Goal: Information Seeking & Learning: Learn about a topic

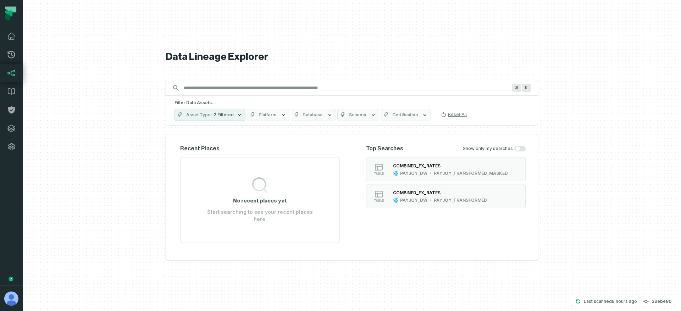
click at [104, 238] on div at bounding box center [352, 155] width 658 height 311
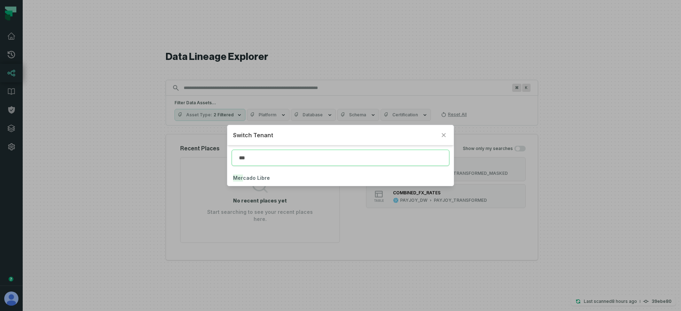
type input "***"
click button "Mer cado Libre" at bounding box center [340, 178] width 226 height 16
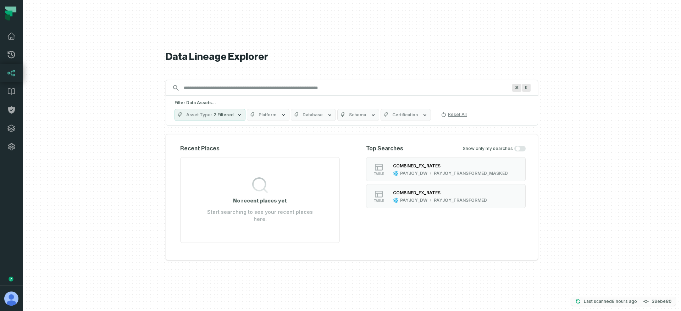
click at [600, 300] on p "Last scanned 10/6/2025, 5:06:46 AM" at bounding box center [610, 301] width 53 height 7
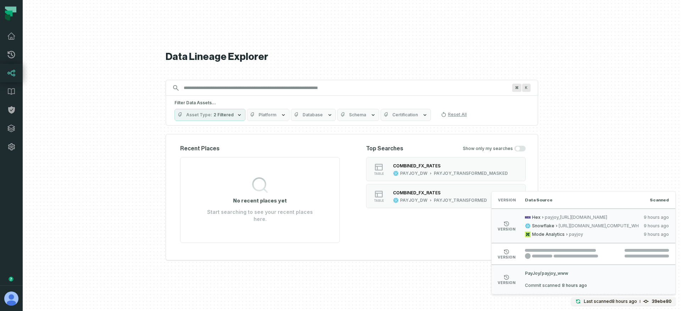
click at [381, 286] on div "Data Lineage Explorer Search for assets across the organization ⌘ K Filter Data…" at bounding box center [352, 155] width 372 height 311
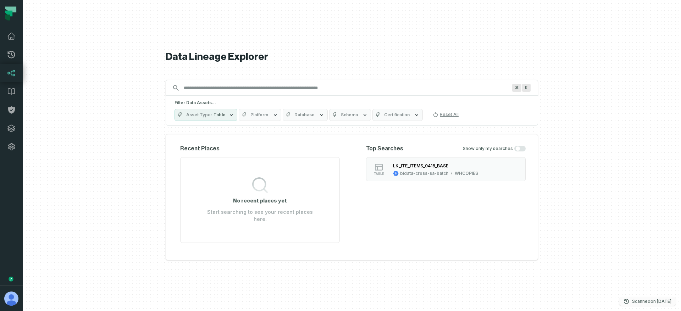
click at [638, 299] on p "Scanned 8/28/2025, 4:02:21 AM" at bounding box center [651, 301] width 39 height 7
click at [658, 283] on relative-time "8/28/2025, 4:02:21 AM" at bounding box center [658, 284] width 21 height 6
click at [617, 282] on span "bidata-cross-sa-batch" at bounding box center [619, 284] width 48 height 6
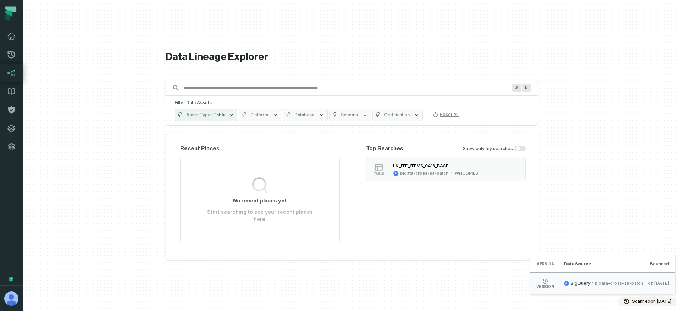
click at [89, 44] on div at bounding box center [352, 155] width 658 height 311
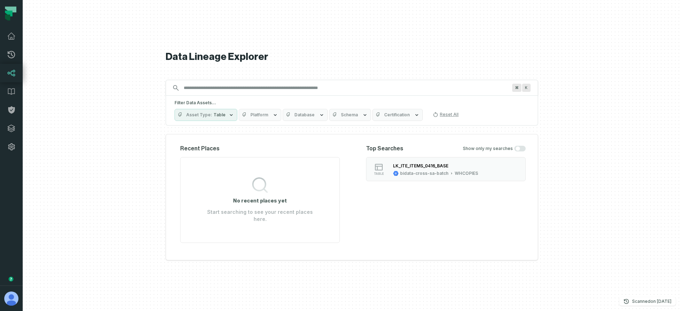
click at [383, 298] on div "Data Lineage Explorer Search for assets across the organization ⌘ K Filter Data…" at bounding box center [352, 155] width 372 height 311
click at [475, 43] on div "Data Lineage Explorer Search for assets across the organization ⌘ K Filter Data…" at bounding box center [352, 155] width 372 height 311
click at [618, 303] on relative-time "[DATE] 1:06:43 PM" at bounding box center [624, 301] width 32 height 5
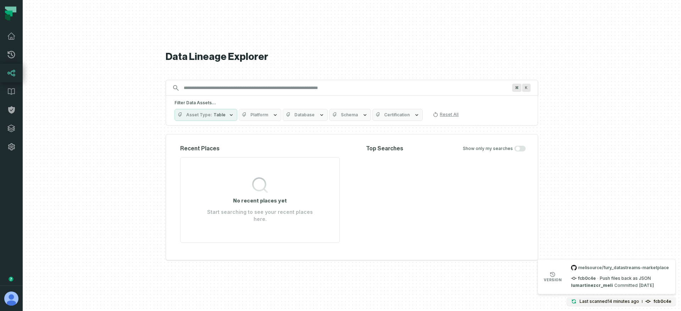
click at [400, 195] on div "Top Searches Show only my searches" at bounding box center [446, 193] width 160 height 99
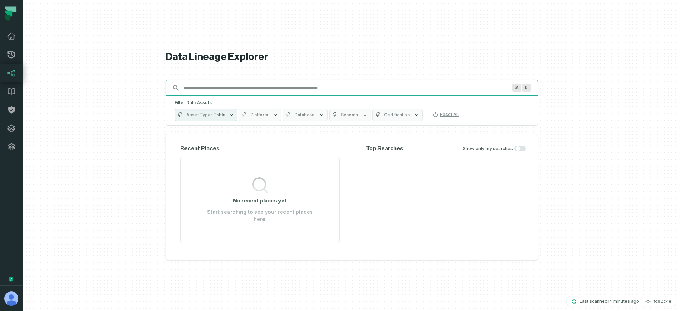
click at [243, 92] on input "Discovery Provider cmdk menu" at bounding box center [346, 87] width 332 height 11
click at [219, 92] on input "Discovery Provider cmdk menu" at bounding box center [346, 87] width 332 height 11
paste input "**********"
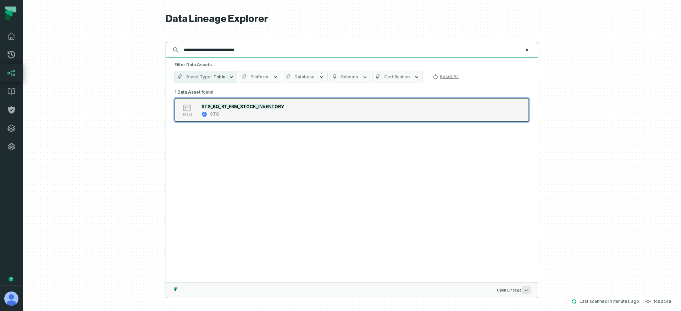
type input "**********"
click at [223, 103] on div "STG_BQ_BT_FBM_STOCK_INVENTORY" at bounding box center [243, 106] width 83 height 7
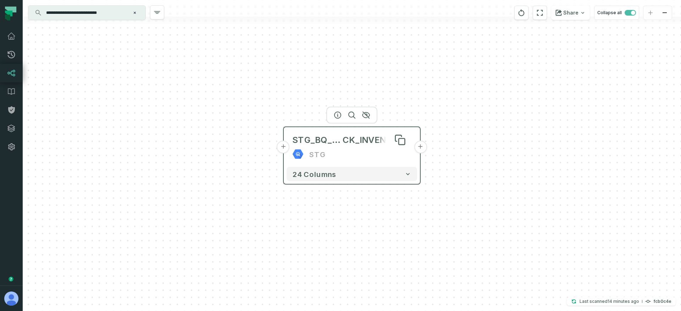
click at [331, 142] on span "STG_BQ_BT_FBM_STO" at bounding box center [317, 139] width 50 height 11
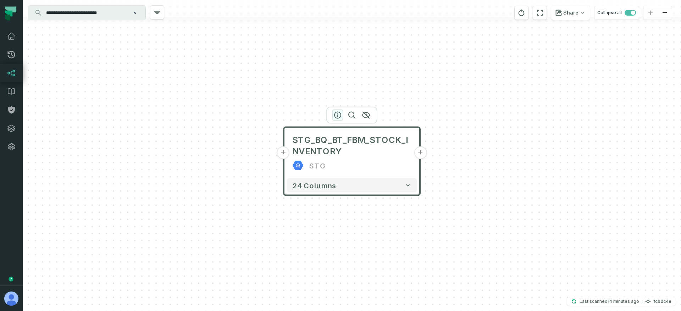
click at [335, 116] on icon "button" at bounding box center [338, 115] width 6 height 6
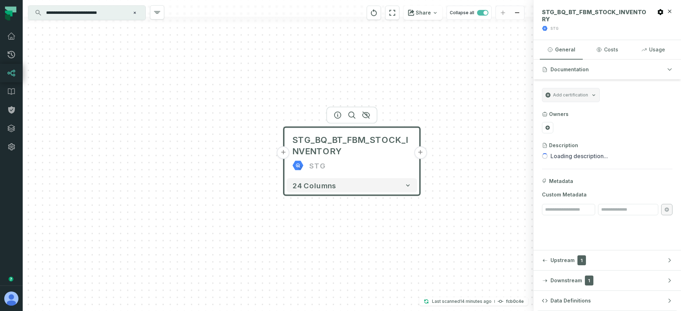
drag, startPoint x: 557, startPoint y: 303, endPoint x: 557, endPoint y: 296, distance: 7.5
click at [557, 303] on span "Data Definitions" at bounding box center [571, 300] width 40 height 7
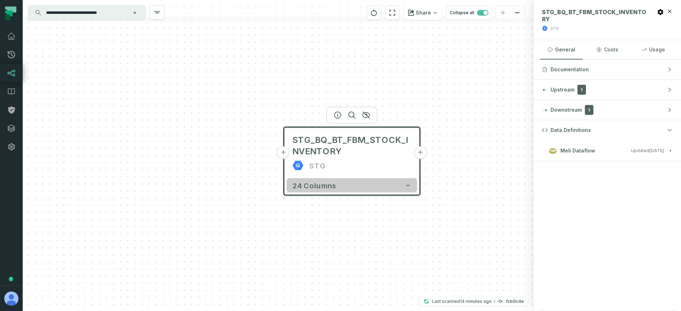
click at [391, 189] on button "24 columns" at bounding box center [352, 185] width 131 height 14
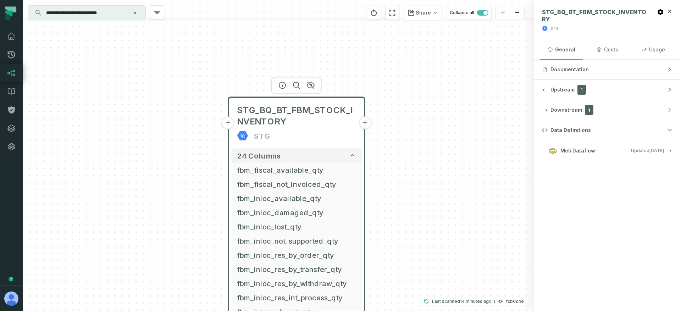
drag, startPoint x: 238, startPoint y: 188, endPoint x: 167, endPoint y: 136, distance: 88.2
click at [167, 136] on div "+ STG_BQ_BT_FBM_STOCK_INVENTORY STG + 24 columns + fbm_fiscal_available_qty + +…" at bounding box center [278, 155] width 511 height 311
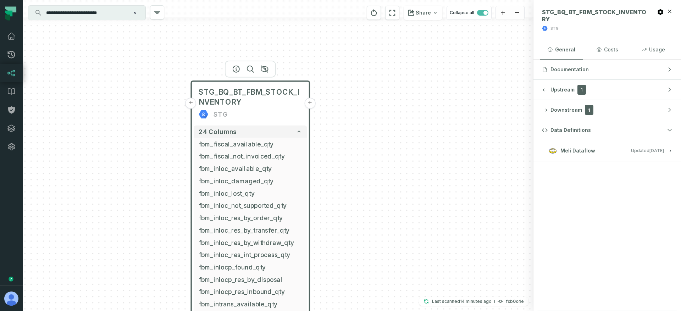
click at [193, 105] on button "+" at bounding box center [190, 103] width 11 height 11
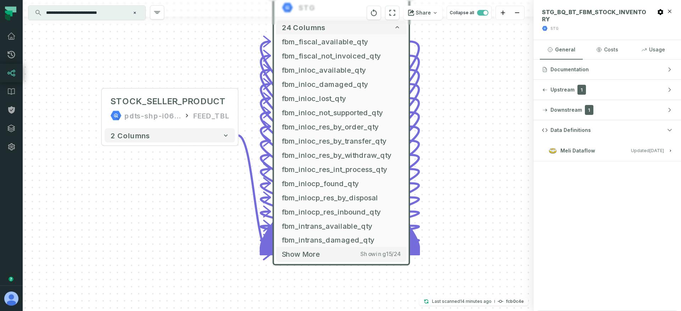
drag, startPoint x: 293, startPoint y: 255, endPoint x: 175, endPoint y: 208, distance: 127.5
click at [176, 208] on div "STOCK_SELLER_PRODUCT pdts-shp-i062gsdpi5r-furyid FEED_TBL + 2 columns - STG_BQ_…" at bounding box center [278, 155] width 511 height 311
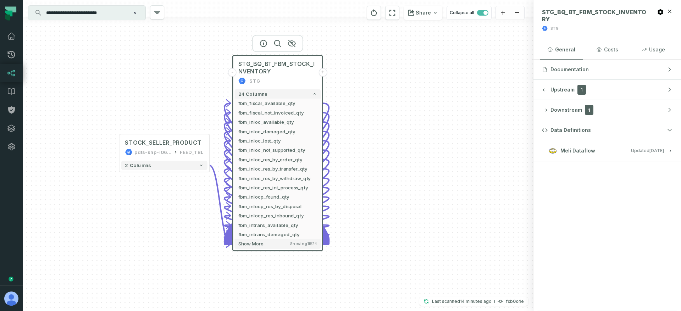
drag, startPoint x: 182, startPoint y: 192, endPoint x: 182, endPoint y: 198, distance: 5.3
click at [182, 198] on div "STOCK_SELLER_PRODUCT pdts-shp-i062gsdpi5r-furyid FEED_TBL + 2 columns - STG_BQ_…" at bounding box center [278, 155] width 511 height 311
click at [194, 164] on button "2 columns" at bounding box center [164, 165] width 86 height 9
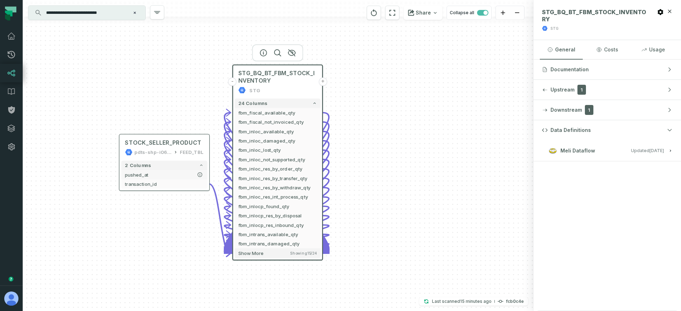
click at [176, 174] on span "pushed_at" at bounding box center [164, 174] width 79 height 7
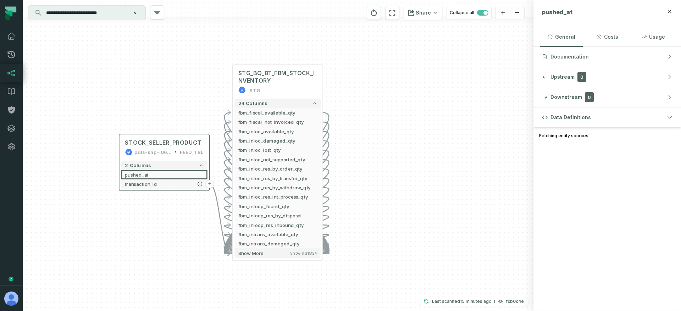
click at [175, 180] on button "transaction_id" at bounding box center [164, 184] width 86 height 9
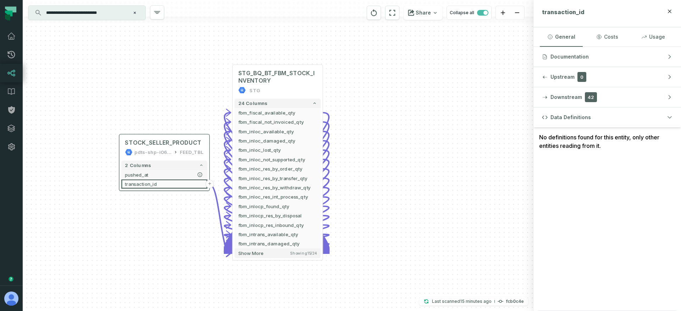
click at [176, 172] on span "pushed_at" at bounding box center [164, 174] width 79 height 7
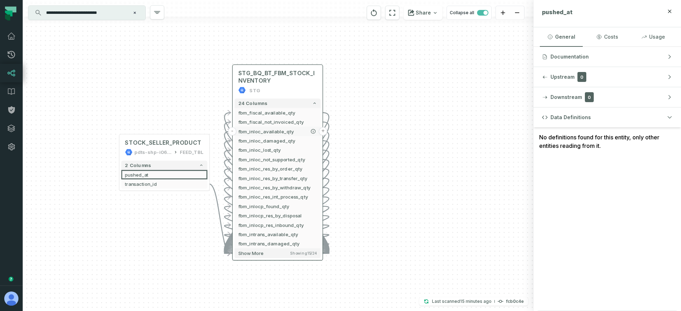
click at [324, 132] on button "+" at bounding box center [323, 131] width 9 height 9
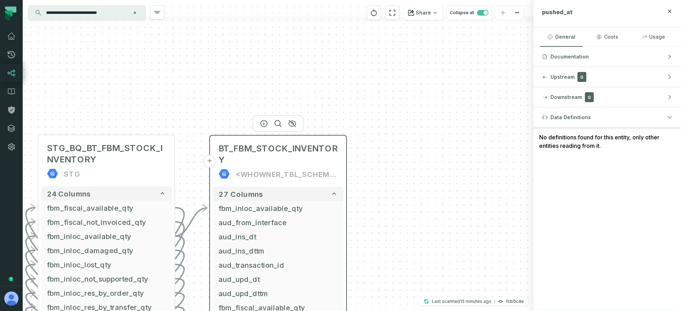
click at [252, 172] on div "<WHOWNER_TBL_SCHEMA>" at bounding box center [287, 174] width 102 height 11
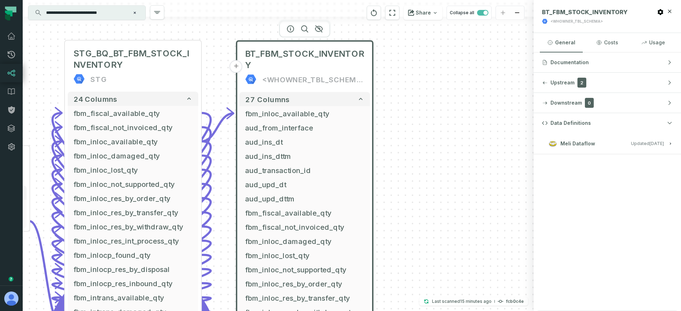
drag, startPoint x: 387, startPoint y: 198, endPoint x: 414, endPoint y: 100, distance: 101.6
click at [415, 100] on div "+ BT_FBM_STOCK_INVENTORY <WHOWNER_TBL_SCHEMA> 27 columns + fbm_inloc_available_…" at bounding box center [278, 155] width 511 height 311
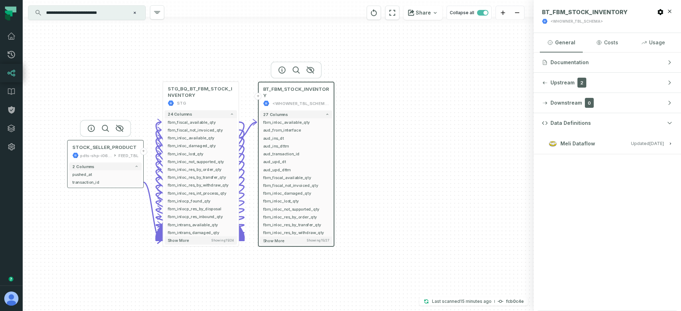
click at [89, 151] on div "STOCK_SELLER_PRODUCT pdts-shp-i062gsdpi5r-furyid FEED_TBL" at bounding box center [105, 151] width 72 height 19
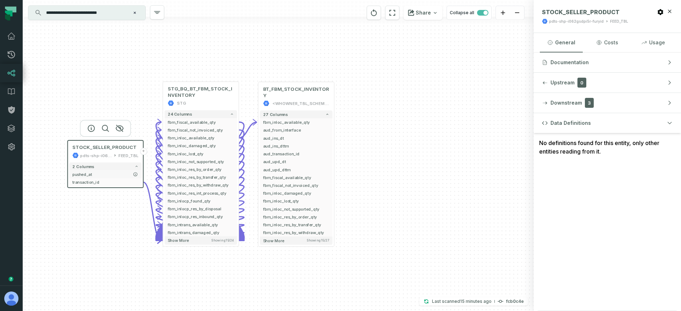
click at [101, 177] on span "pushed_at" at bounding box center [105, 174] width 66 height 6
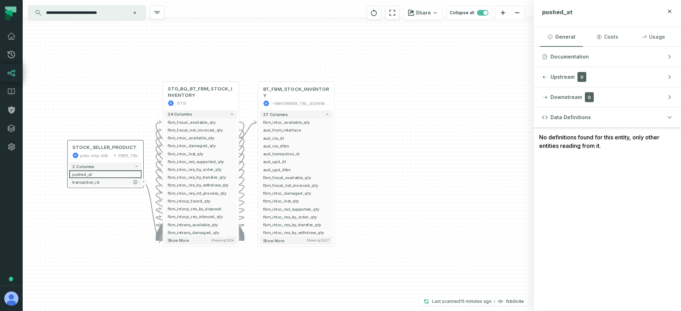
click at [101, 181] on span "transaction_id" at bounding box center [105, 182] width 66 height 6
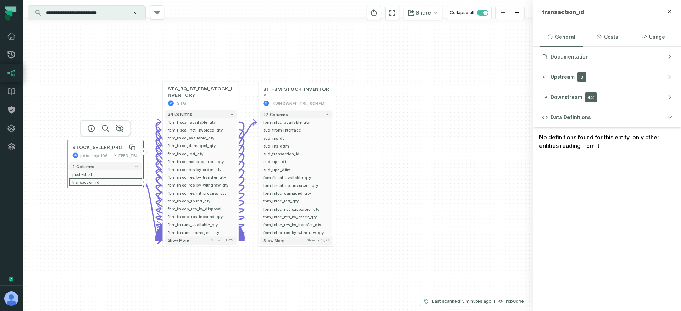
click at [99, 147] on span "STOCK_SELLER_PRODUCT" at bounding box center [104, 147] width 64 height 6
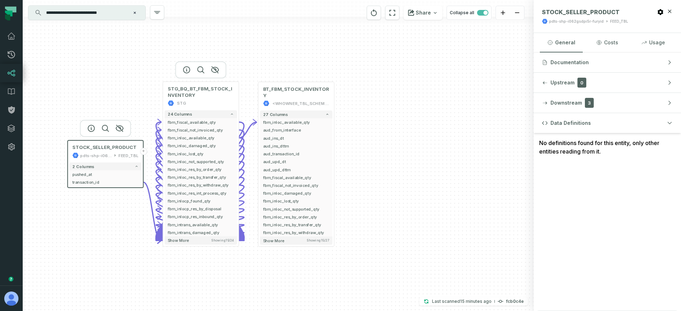
click at [184, 98] on div "STG_BQ_BT_FBM_STOCK_INVENTORY STG" at bounding box center [201, 95] width 72 height 25
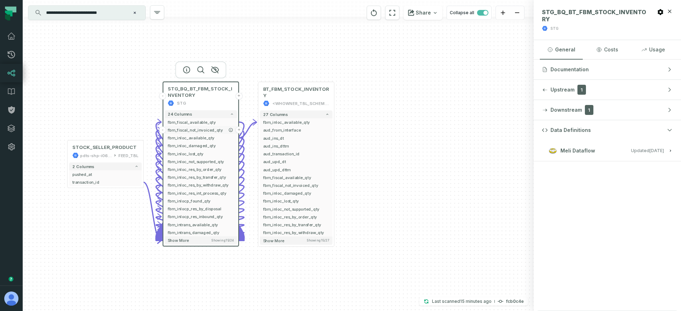
click at [189, 131] on span "fbm_fiscal_not_invoiced_qty" at bounding box center [201, 130] width 66 height 6
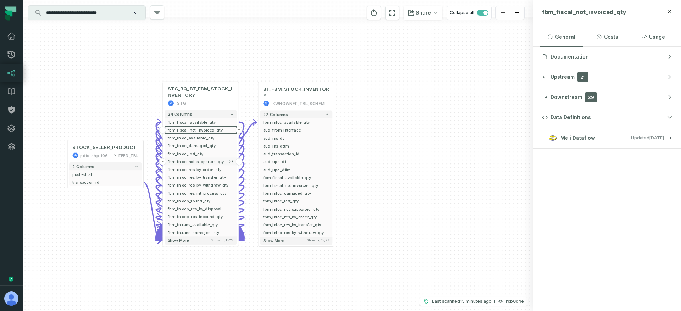
click at [195, 162] on span "fbm_inloc_not_supported_qty" at bounding box center [201, 162] width 66 height 6
click at [284, 184] on span "fbm_fiscal_not_invoiced_qty" at bounding box center [296, 185] width 66 height 6
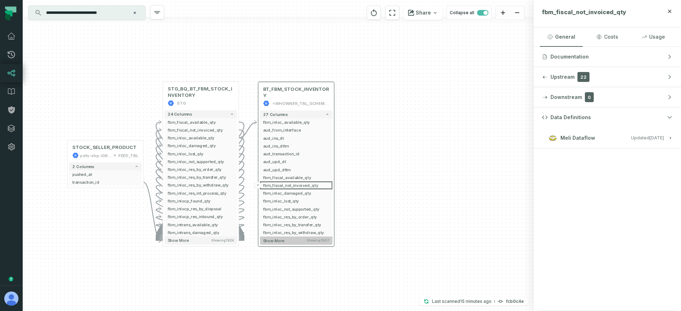
click at [289, 240] on button "Show more Showing 15 / 27" at bounding box center [296, 241] width 72 height 8
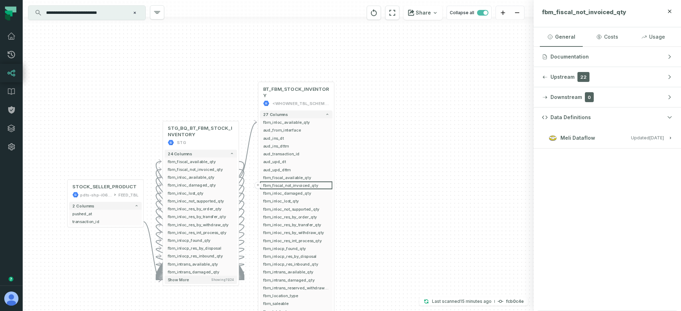
click at [651, 138] on relative-time "[DATE] 2:13:08 PM" at bounding box center [657, 137] width 15 height 5
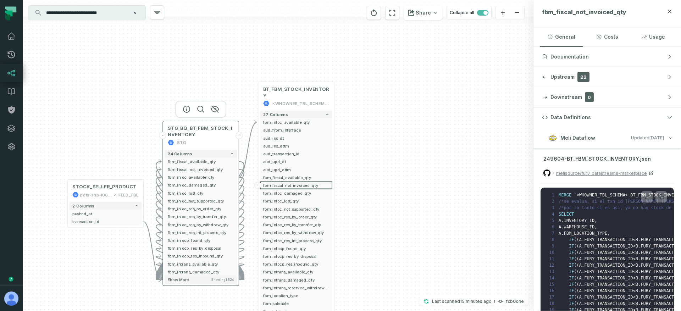
click at [196, 144] on div "STG" at bounding box center [201, 142] width 66 height 6
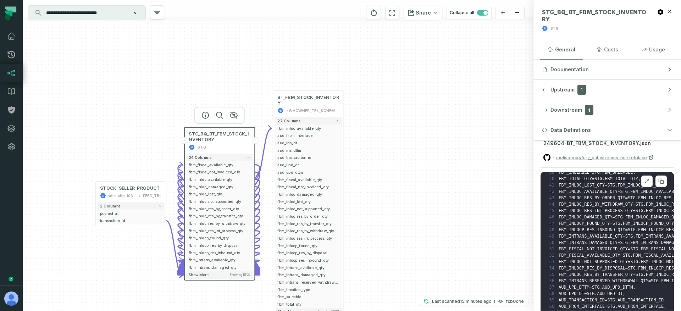
scroll to position [39, 0]
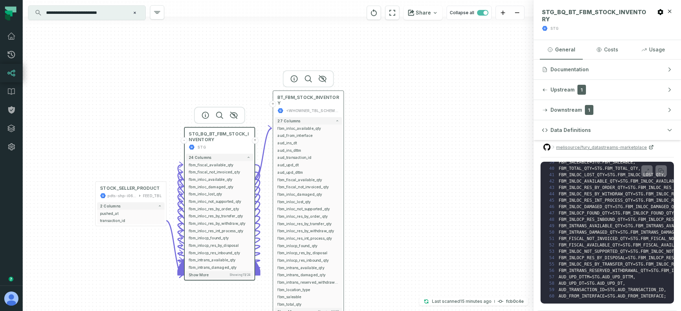
click at [314, 107] on div "BT_FBM_STOCK_INVENTORY <WHOWNER_TBL_SCHEMA>" at bounding box center [308, 103] width 67 height 23
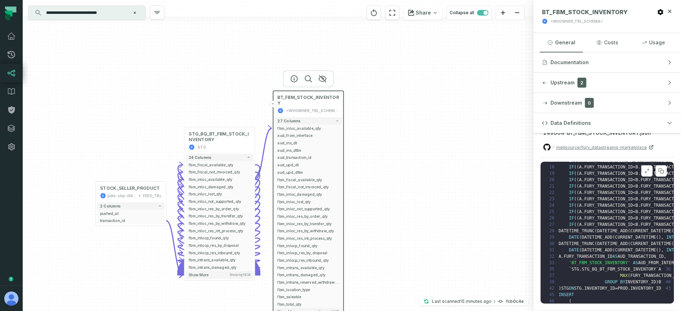
scroll to position [0, 0]
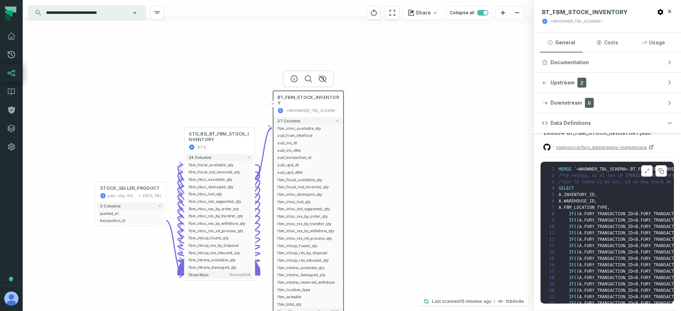
click at [579, 168] on span "<WHOWNER_TBL_SCHEMA>.BT_FBM_STOCK_INVENTORY" at bounding box center [632, 169] width 110 height 5
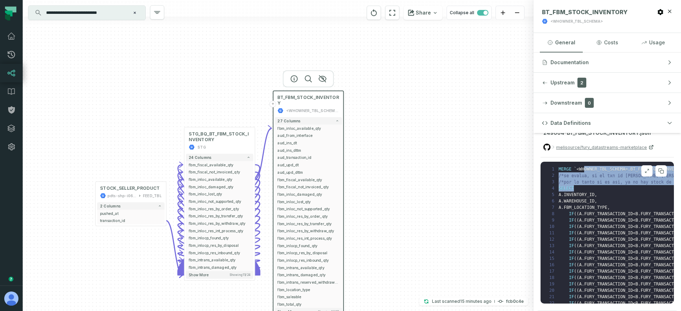
drag, startPoint x: 584, startPoint y: 171, endPoint x: 627, endPoint y: 191, distance: 47.1
click at [627, 191] on pre "1 MERGE ` <WHOWNER_TBL_SCHEMA>.BT_FBM_STOCK_INVENTORY ` PROD USING ( 2 /*se eva…" at bounding box center [607, 233] width 133 height 142
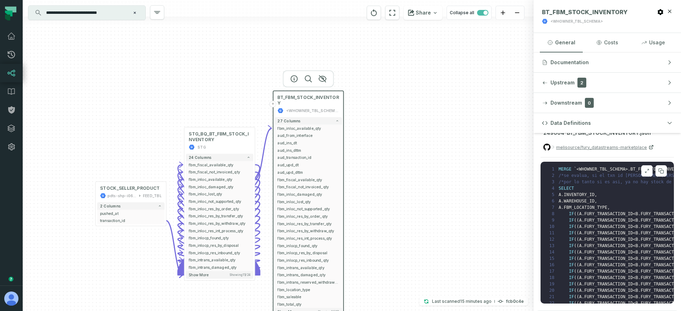
click at [622, 193] on pre "1 MERGE ` <WHOWNER_TBL_SCHEMA>.BT_FBM_STOCK_INVENTORY ` PROD USING ( 2 /*se eva…" at bounding box center [607, 233] width 133 height 142
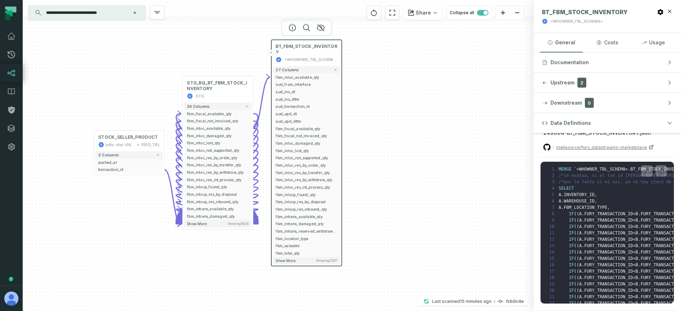
drag, startPoint x: 438, startPoint y: 197, endPoint x: 448, endPoint y: 173, distance: 25.6
click at [448, 173] on div "+ BT_FBM_STOCK_INVENTORY <WHOWNER_TBL_SCHEMA> 27 columns + fbm_inloc_available_…" at bounding box center [278, 155] width 511 height 311
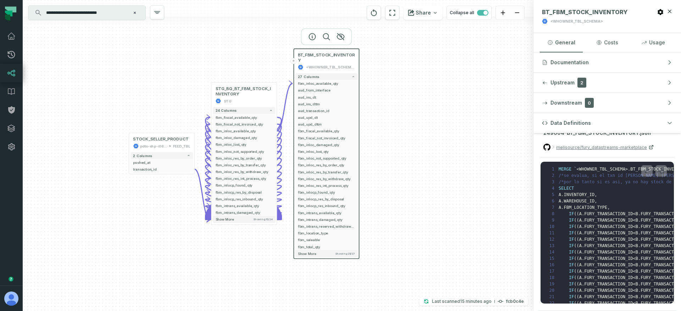
drag, startPoint x: 391, startPoint y: 182, endPoint x: 397, endPoint y: 196, distance: 15.4
click at [397, 196] on div "+ BT_FBM_STOCK_INVENTORY <WHOWNER_TBL_SCHEMA> 27 columns + fbm_inloc_available_…" at bounding box center [278, 155] width 511 height 311
click at [572, 223] on pre "1 MERGE ` <WHOWNER_TBL_SCHEMA>.BT_FBM_STOCK_INVENTORY ` PROD USING ( 2 /*se eva…" at bounding box center [607, 233] width 133 height 142
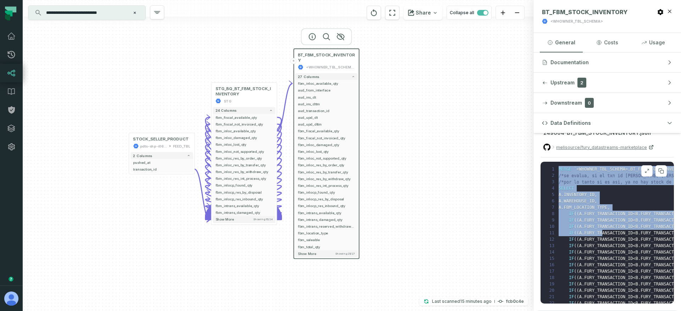
drag, startPoint x: 602, startPoint y: 232, endPoint x: 542, endPoint y: 164, distance: 90.2
click at [542, 164] on pre "1 MERGE ` <WHOWNER_TBL_SCHEMA>.BT_FBM_STOCK_INVENTORY ` PROD USING ( 2 /*se eva…" at bounding box center [607, 233] width 133 height 142
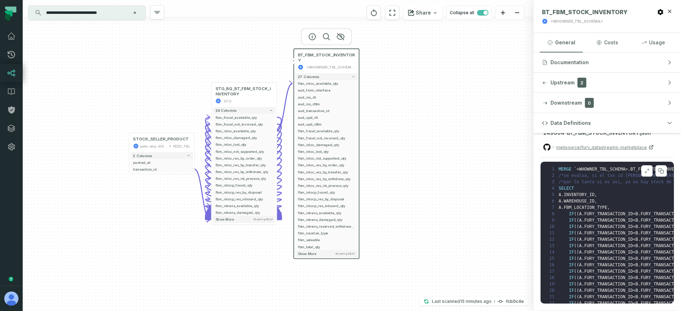
click at [579, 180] on span "/*por lo tanto si es asi, ya no hay stock de ese inventario y warehouse*/" at bounding box center [652, 182] width 187 height 5
click at [581, 182] on span "/*por lo tanto si es asi, ya no hay stock de ese inventario y warehouse*/" at bounding box center [652, 182] width 187 height 5
drag, startPoint x: 578, startPoint y: 178, endPoint x: 582, endPoint y: 186, distance: 9.2
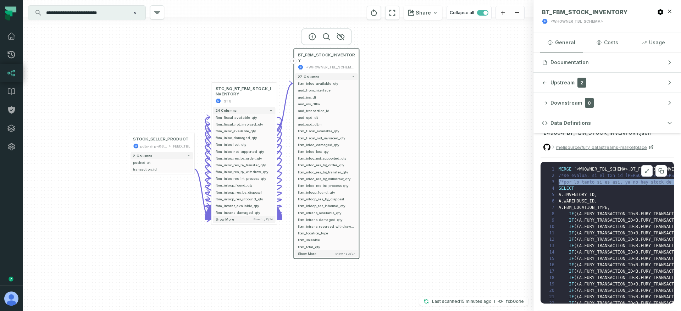
click at [582, 186] on body "Pull Requests Dashboard Lineage Data Catalog Policies Integrations Settings [PE…" at bounding box center [340, 155] width 681 height 311
click at [585, 187] on pre "1 MERGE ` <WHOWNER_TBL_SCHEMA>.BT_FBM_STOCK_INVENTORY ` PROD USING ( 2 /*se eva…" at bounding box center [607, 233] width 133 height 142
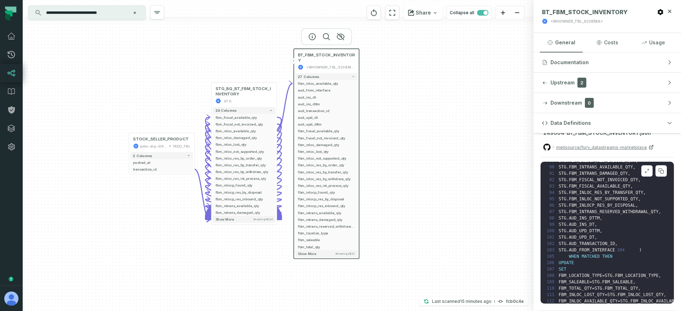
scroll to position [708, 0]
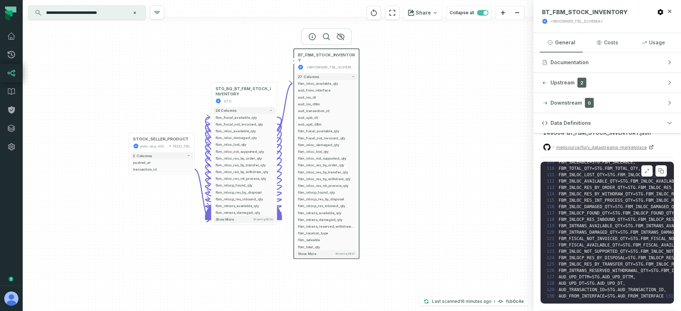
click at [599, 198] on span "FBM_INLOC_RES_INT_PROCESS_QTY" at bounding box center [596, 200] width 74 height 5
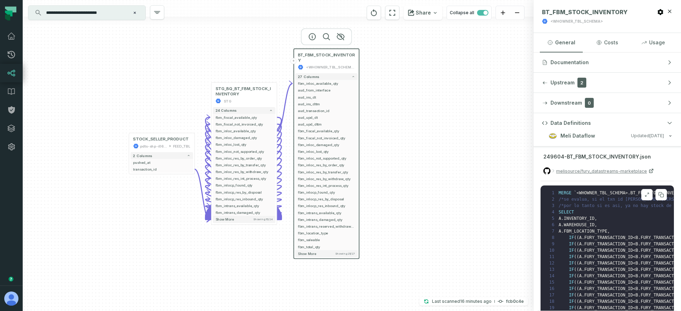
scroll to position [0, 0]
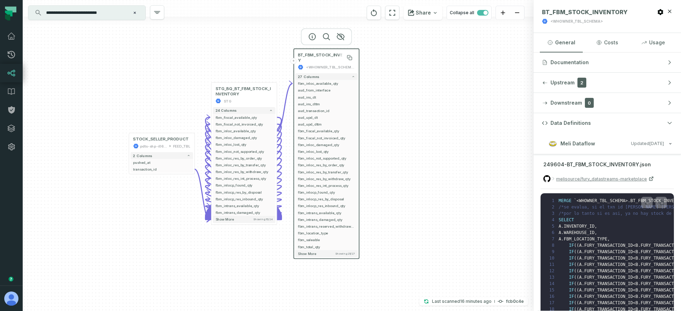
click at [316, 61] on span "BT_FBM_STOCK_INVENTORY" at bounding box center [326, 57] width 57 height 11
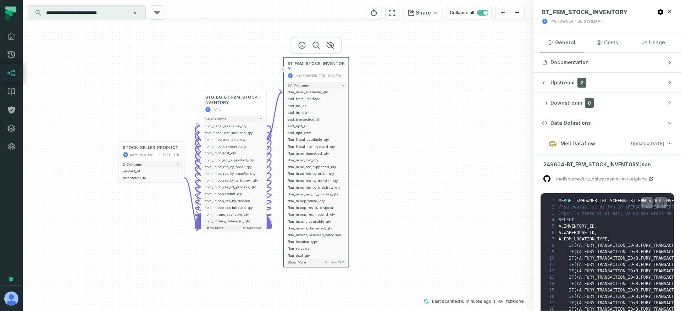
drag, startPoint x: 402, startPoint y: 153, endPoint x: 392, endPoint y: 161, distance: 13.1
click at [392, 161] on div "+ BT_FBM_STOCK_INVENTORY <WHOWNER_TBL_SCHEMA> 27 columns + fbm_inloc_available_…" at bounding box center [278, 155] width 511 height 311
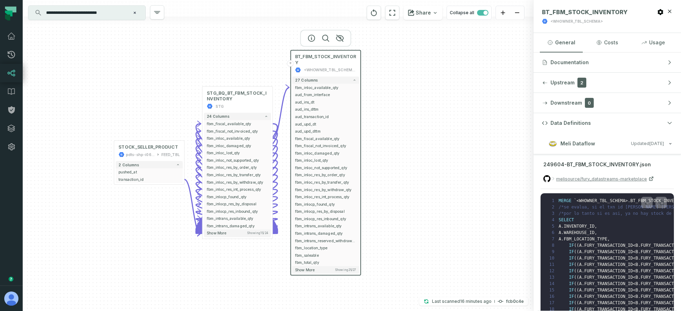
drag, startPoint x: 387, startPoint y: 148, endPoint x: 400, endPoint y: 148, distance: 12.4
click at [400, 148] on div "+ BT_FBM_STOCK_INVENTORY <WHOWNER_TBL_SCHEMA> 27 columns + fbm_inloc_available_…" at bounding box center [278, 155] width 511 height 311
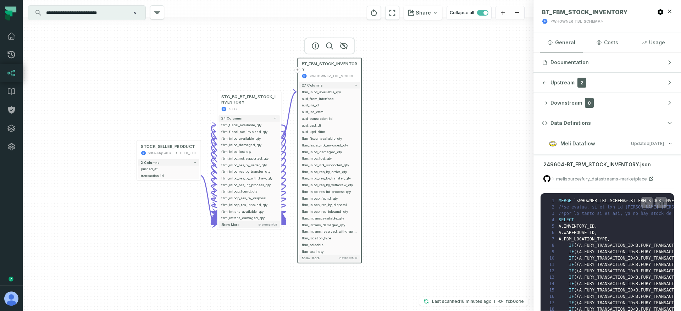
click at [111, 189] on div "+ BT_FBM_STOCK_INVENTORY <WHOWNER_TBL_SCHEMA> 27 columns + fbm_inloc_available_…" at bounding box center [278, 155] width 511 height 311
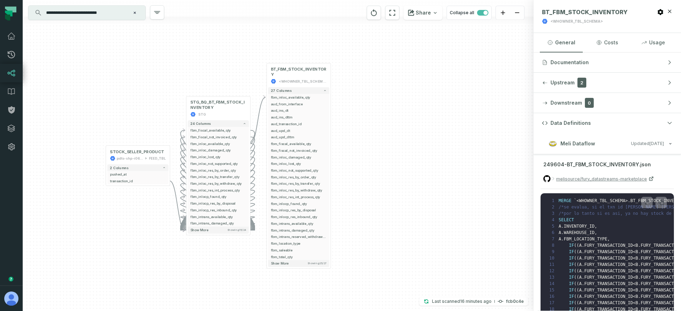
drag, startPoint x: 131, startPoint y: 195, endPoint x: 100, endPoint y: 200, distance: 31.3
click at [100, 200] on div "+ BT_FBM_STOCK_INVENTORY <WHOWNER_TBL_SCHEMA> 27 columns + fbm_inloc_available_…" at bounding box center [278, 155] width 511 height 311
click at [304, 73] on span "BT_FBM_STOCK_INVENTORY" at bounding box center [299, 72] width 56 height 11
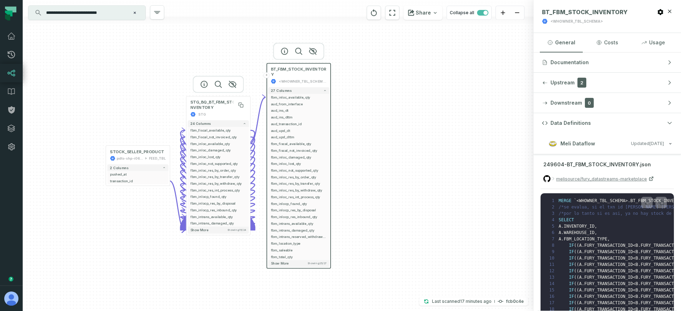
click at [212, 107] on span "STG_BQ_BT_FBM_STOCK_INVENTORY" at bounding box center [219, 105] width 56 height 11
